Goal: Use online tool/utility: Utilize a website feature to perform a specific function

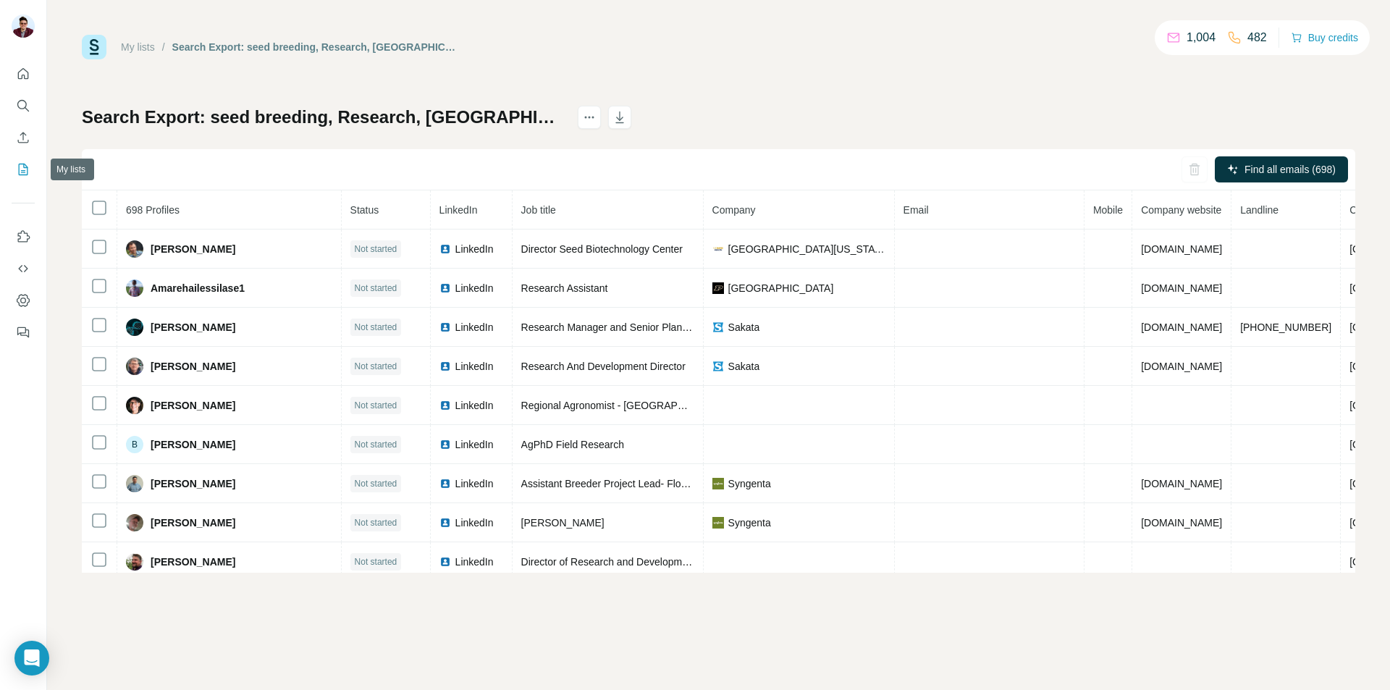
click at [29, 169] on icon "My lists" at bounding box center [23, 169] width 14 height 14
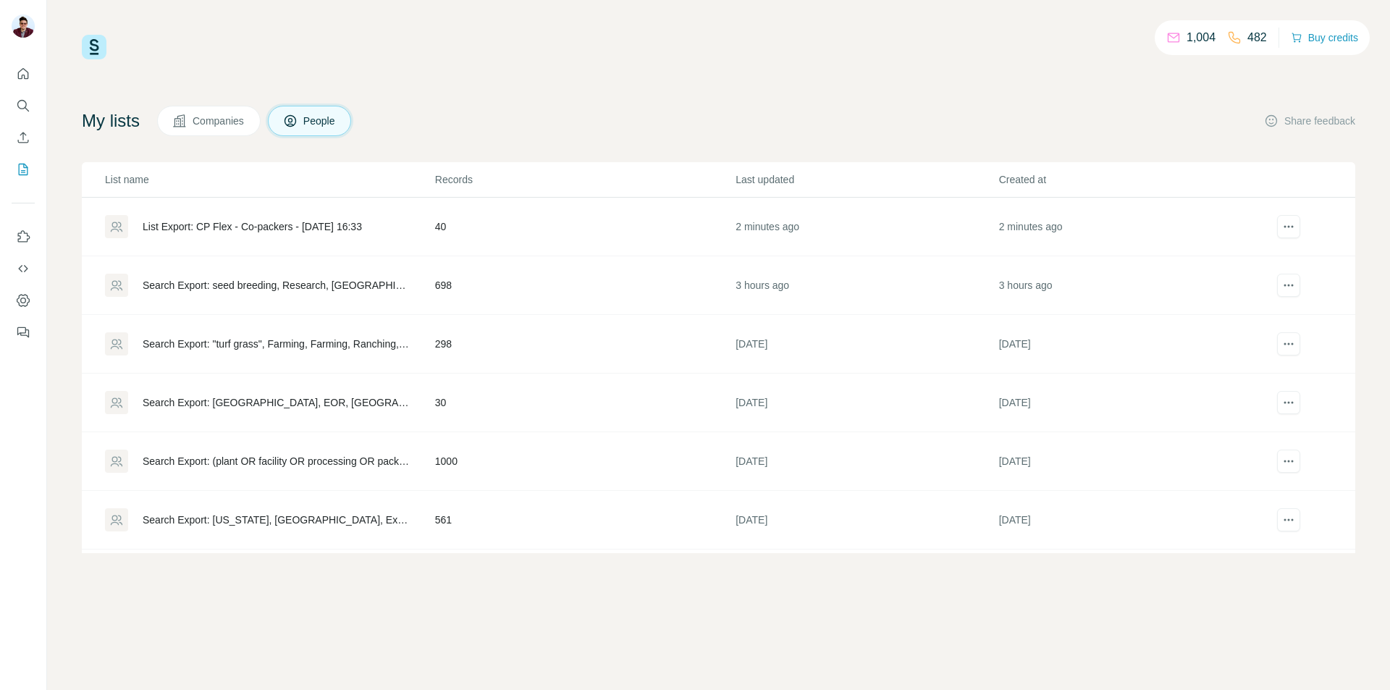
click at [480, 240] on td "40" at bounding box center [584, 227] width 300 height 59
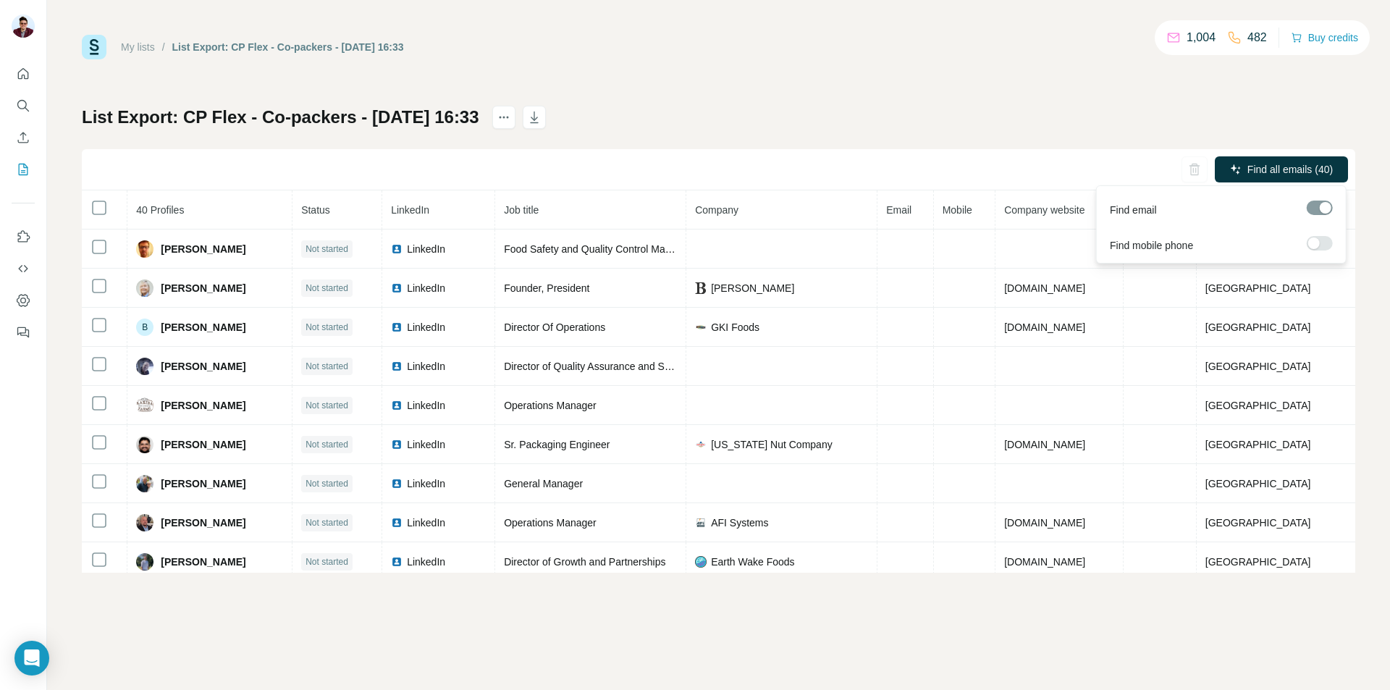
click at [1318, 245] on div at bounding box center [1314, 243] width 12 height 12
click at [1319, 173] on span "Find all emails & mobiles (40)" at bounding box center [1265, 169] width 133 height 14
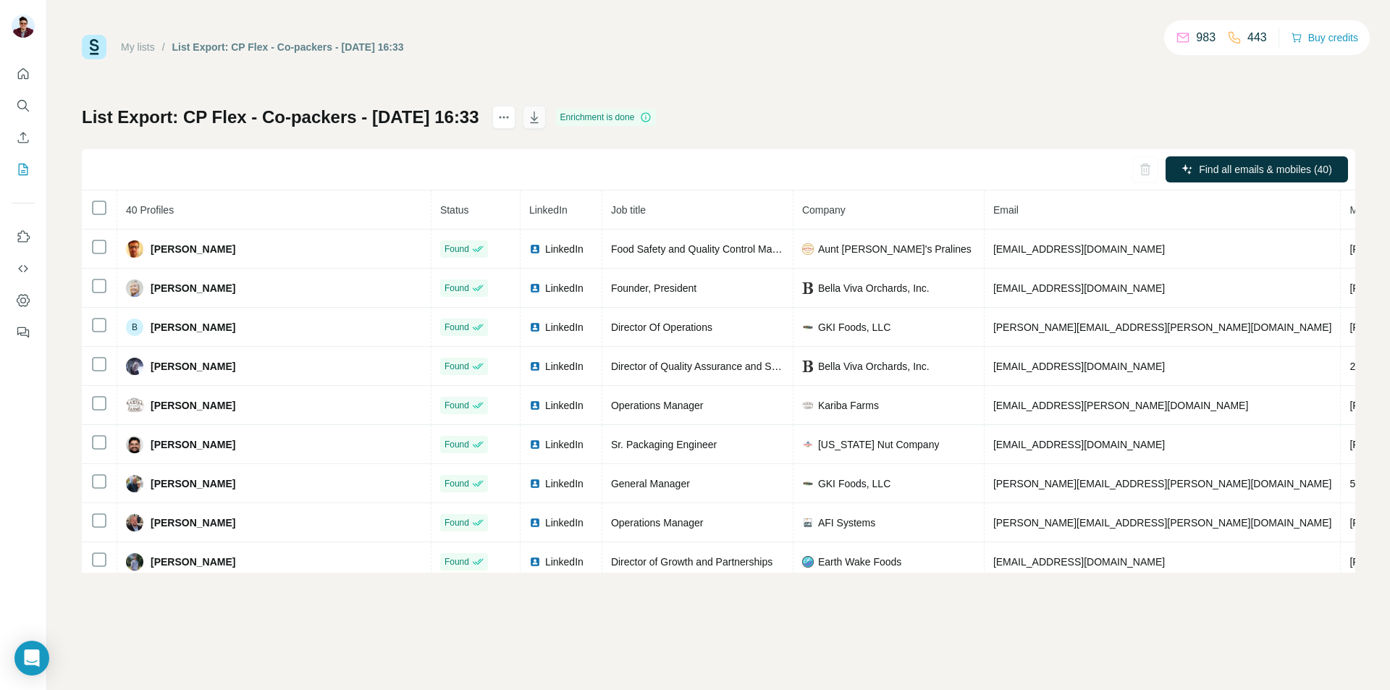
click at [542, 116] on icon "button" at bounding box center [534, 117] width 14 height 14
